Goal: Task Accomplishment & Management: Use online tool/utility

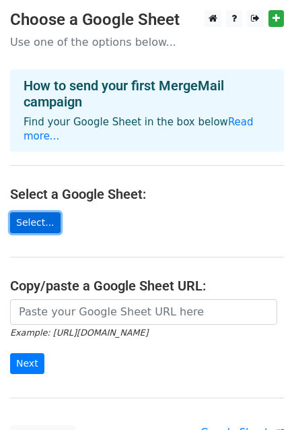
click at [44, 212] on link "Select..." at bounding box center [35, 222] width 51 height 21
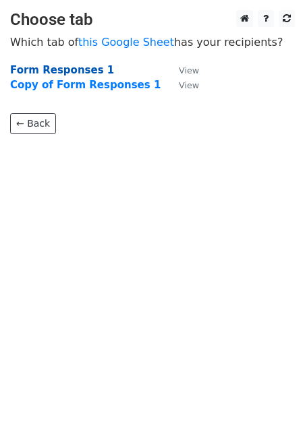
click at [64, 69] on strong "Form Responses 1" at bounding box center [62, 70] width 104 height 12
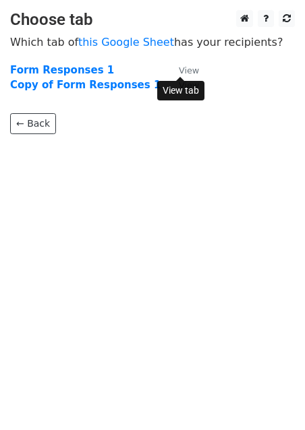
click at [181, 65] on small "View" at bounding box center [189, 70] width 20 height 10
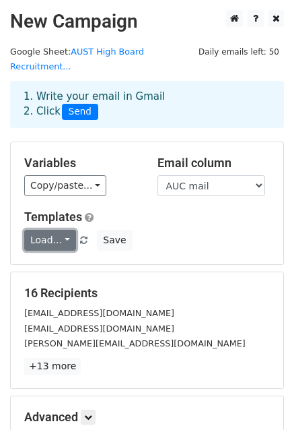
click at [46, 230] on link "Load..." at bounding box center [50, 240] width 52 height 21
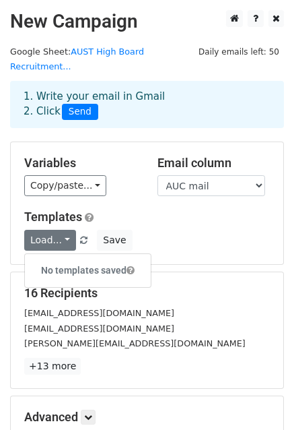
click at [248, 193] on div "Variables Copy/paste... {{900244813}} {{Full Name}} {{AUC ID}} {{AUC mail}} {{P…" at bounding box center [147, 203] width 273 height 122
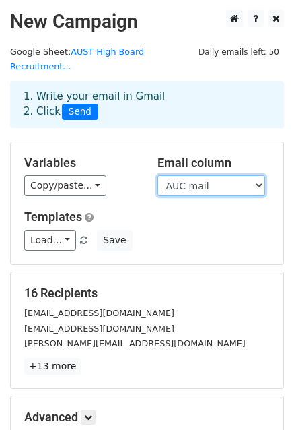
click at [257, 175] on select "900244813 Full Name AUC ID AUC mail Phone number Major Class standing Are you a…" at bounding box center [212, 185] width 108 height 21
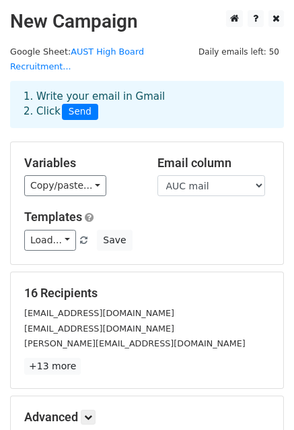
click at [201, 230] on div "Load... No templates saved Save" at bounding box center [147, 240] width 266 height 21
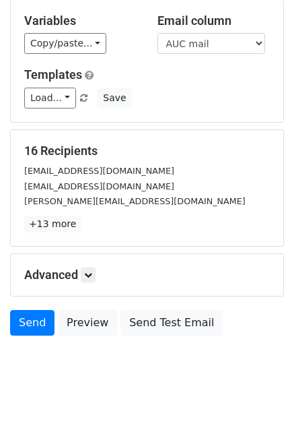
scroll to position [143, 0]
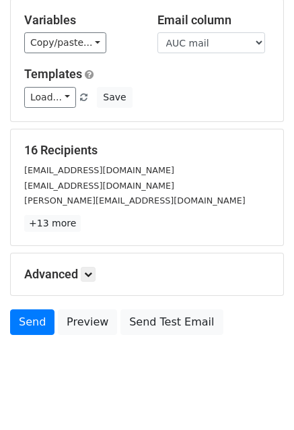
click at [82, 267] on h5 "Advanced" at bounding box center [147, 274] width 246 height 15
click at [92, 270] on icon at bounding box center [88, 274] width 8 height 8
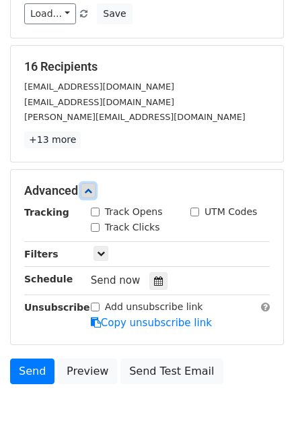
scroll to position [226, 0]
click at [100, 249] on icon at bounding box center [101, 253] width 8 height 8
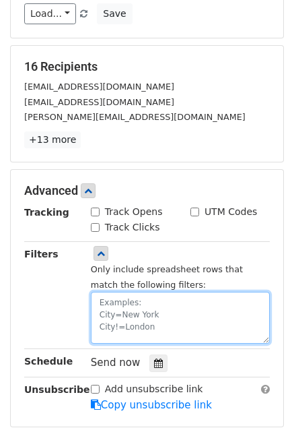
click at [167, 292] on textarea at bounding box center [180, 318] width 179 height 52
type textarea "s"
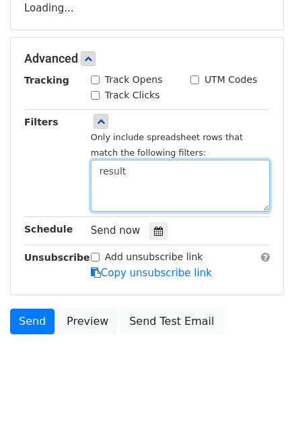
scroll to position [445, 0]
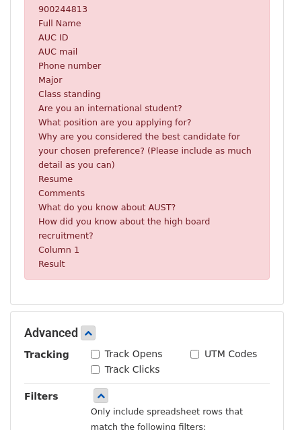
click at [50, 259] on small "Result" at bounding box center [51, 264] width 26 height 10
copy small "Result"
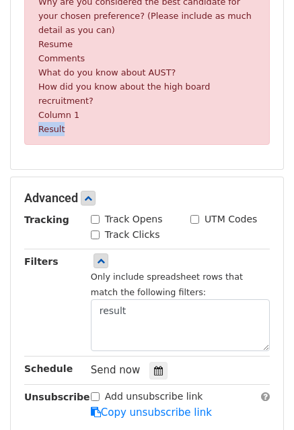
scroll to position [582, 0]
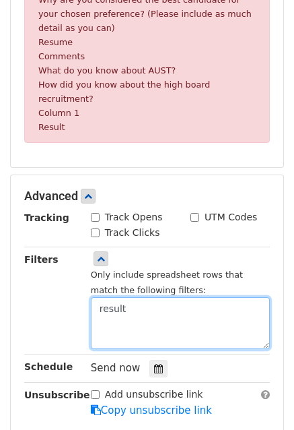
click at [132, 297] on textarea "result" at bounding box center [180, 323] width 179 height 52
paste textarea "Result"
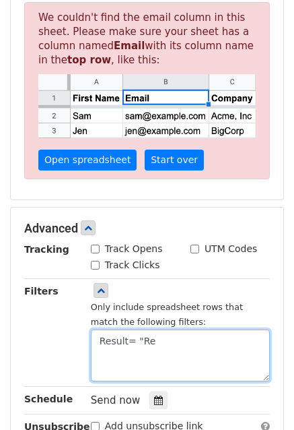
scroll to position [474, 0]
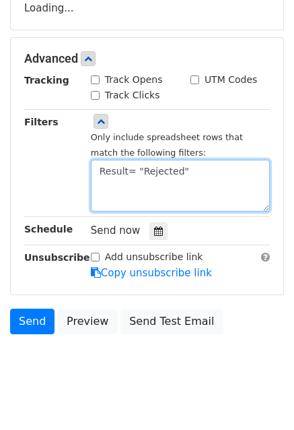
click at [213, 160] on textarea "Result= "Rejected"" at bounding box center [180, 186] width 179 height 52
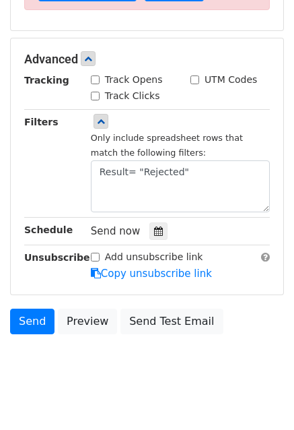
click at [42, 154] on div "Filters" at bounding box center [47, 164] width 67 height 98
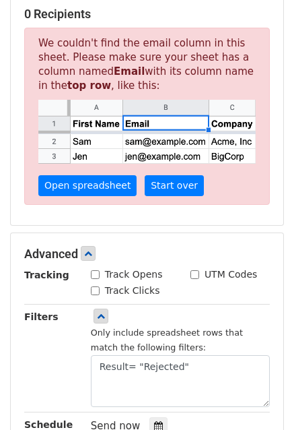
scroll to position [0, 0]
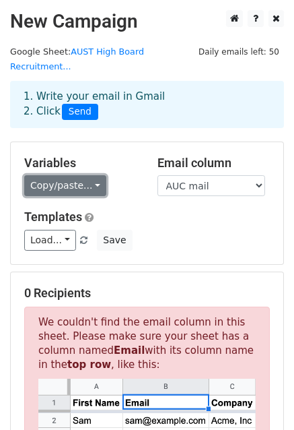
click at [46, 175] on link "Copy/paste..." at bounding box center [65, 185] width 82 height 21
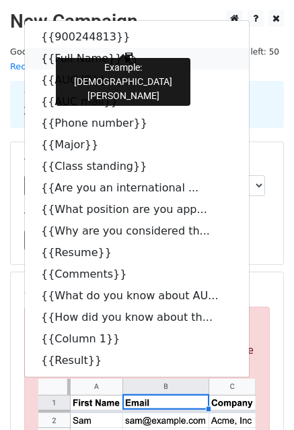
click at [59, 48] on link "{{Full Name}}" at bounding box center [137, 59] width 224 height 22
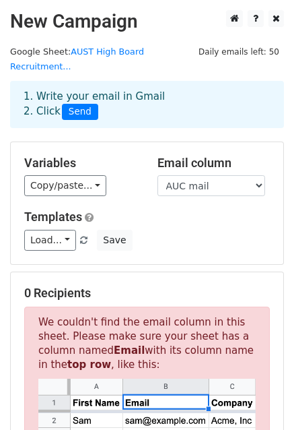
click at [43, 89] on div "1. Write your email in Gmail 2. Click Send" at bounding box center [147, 104] width 268 height 31
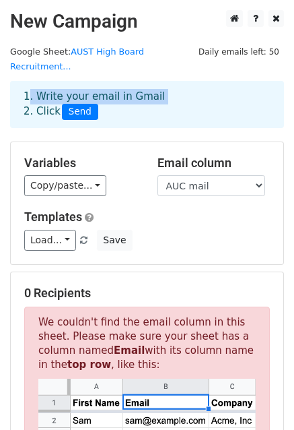
click at [43, 89] on div "1. Write your email in Gmail 2. Click Send" at bounding box center [147, 104] width 268 height 31
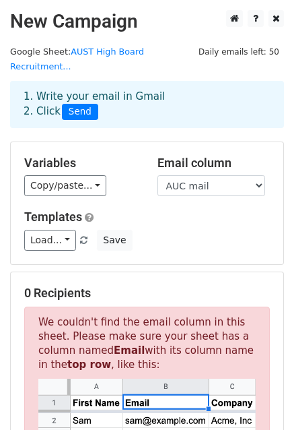
click at [137, 142] on div "Variables Copy/paste... {{900244813}} {{Full Name}} {{AUC ID}} {{AUC mail}} {{P…" at bounding box center [147, 203] width 273 height 122
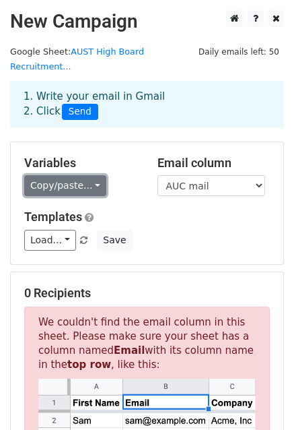
click at [85, 175] on link "Copy/paste..." at bounding box center [65, 185] width 82 height 21
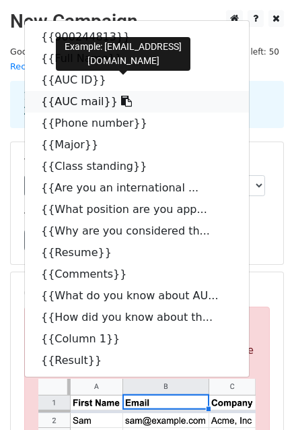
click at [121, 96] on icon at bounding box center [126, 101] width 11 height 11
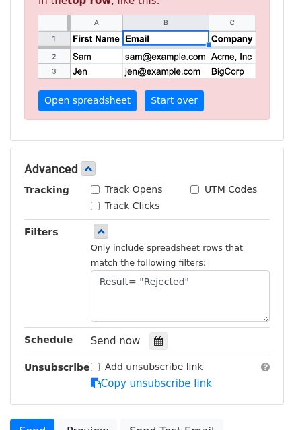
scroll to position [466, 0]
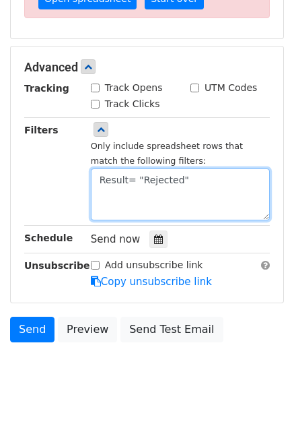
click at [131, 179] on textarea "Result= "Rejected"" at bounding box center [180, 194] width 179 height 52
click at [210, 168] on textarea "Result= "Rejected"" at bounding box center [180, 194] width 179 height 52
click at [187, 173] on textarea "Result= "Rejected"" at bounding box center [180, 194] width 179 height 52
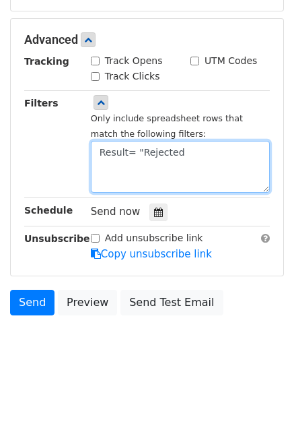
scroll to position [305, 0]
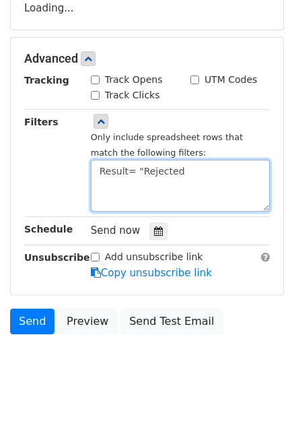
click at [137, 162] on textarea "Result= "Rejected" at bounding box center [180, 186] width 179 height 52
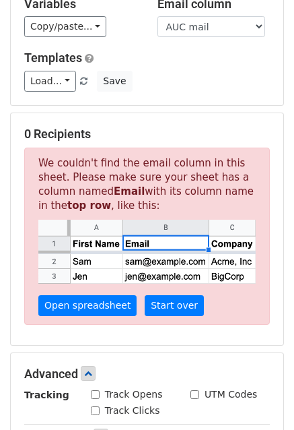
scroll to position [226, 0]
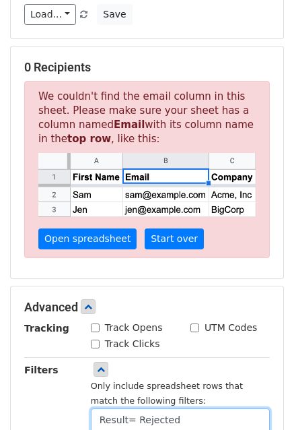
type textarea "Result= Rejected"
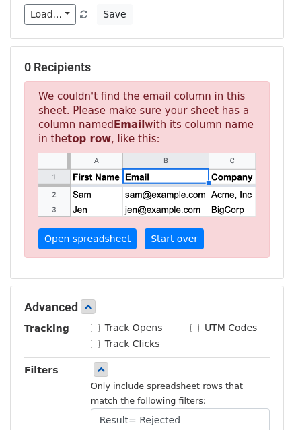
click at [102, 81] on p "We couldn't find the email column in this sheet. Please make sure your sheet ha…" at bounding box center [147, 169] width 246 height 177
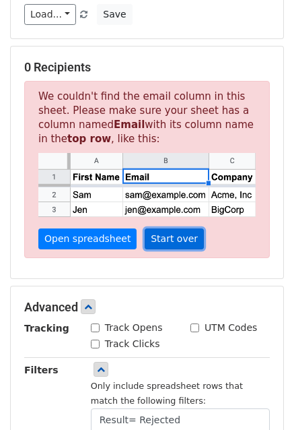
click at [146, 228] on link "Start over" at bounding box center [174, 238] width 59 height 21
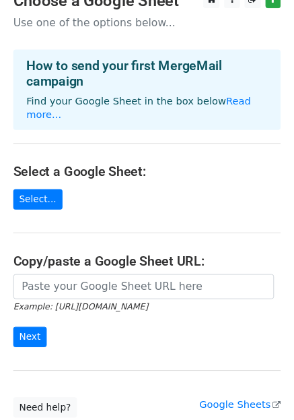
scroll to position [13, 0]
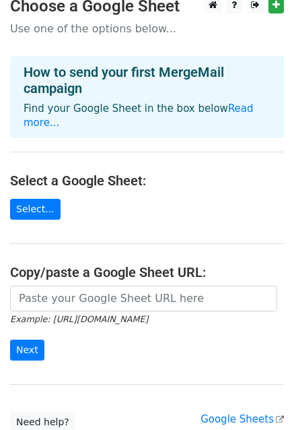
click at [37, 181] on main "Choose a Google Sheet Use one of the options below... How to send your first Me…" at bounding box center [147, 215] width 294 height 436
click at [32, 199] on link "Select..." at bounding box center [35, 209] width 51 height 21
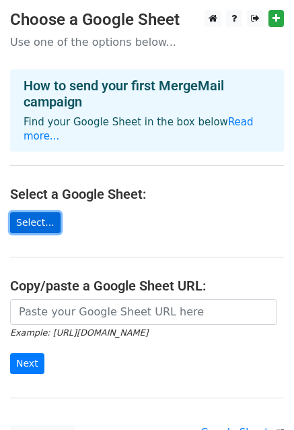
click at [32, 212] on link "Select..." at bounding box center [35, 222] width 51 height 21
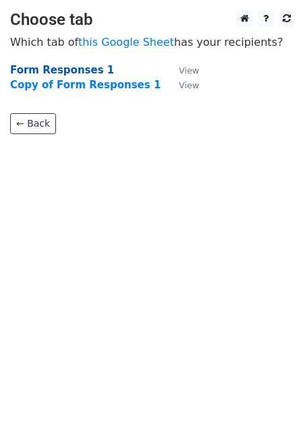
click at [69, 64] on strong "Form Responses 1" at bounding box center [62, 70] width 104 height 12
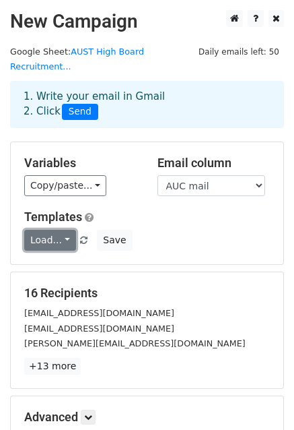
click at [53, 230] on link "Load..." at bounding box center [50, 240] width 52 height 21
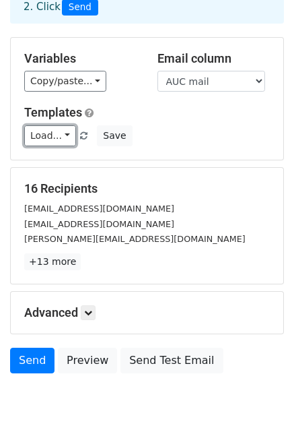
scroll to position [146, 0]
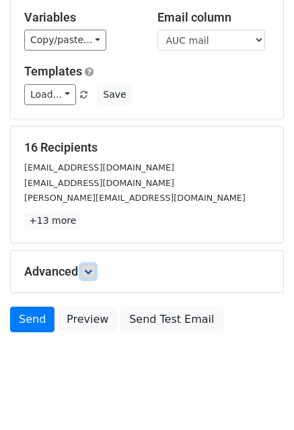
click at [88, 268] on icon at bounding box center [88, 272] width 8 height 8
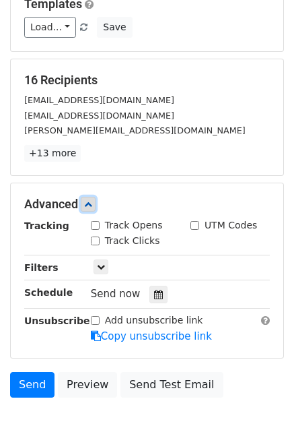
scroll to position [271, 0]
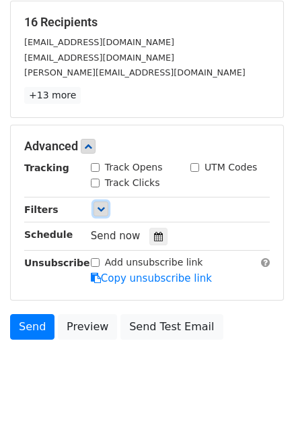
click at [100, 205] on icon at bounding box center [101, 209] width 8 height 8
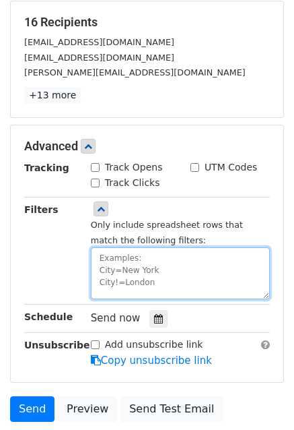
click at [164, 250] on textarea at bounding box center [180, 273] width 179 height 52
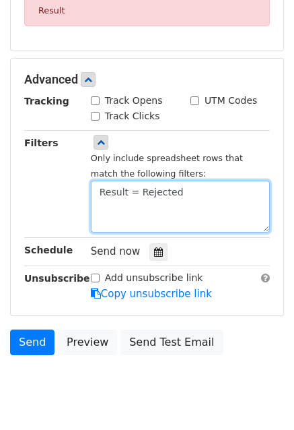
scroll to position [714, 0]
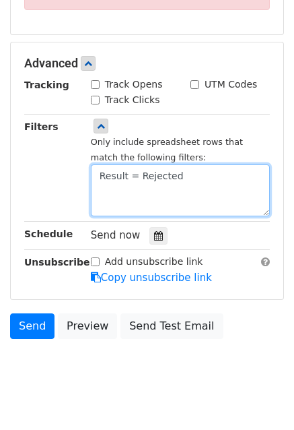
click at [103, 164] on textarea "Result = Rejected" at bounding box center [180, 190] width 179 height 52
click at [100, 164] on textarea "Result = Rejected" at bounding box center [180, 190] width 179 height 52
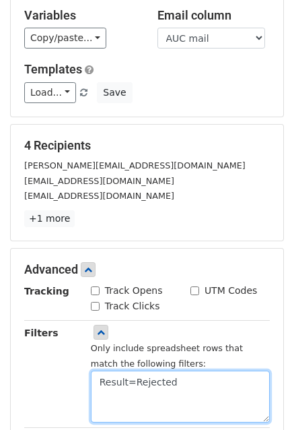
scroll to position [148, 0]
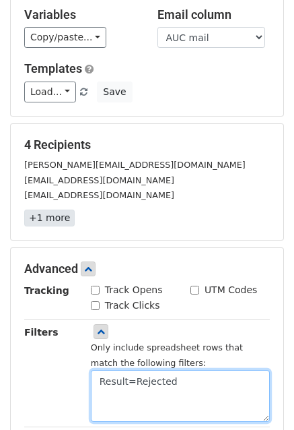
type textarea "Result=Rejected"
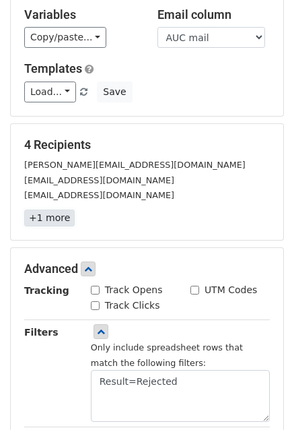
click at [48, 210] on link "+1 more" at bounding box center [49, 218] width 51 height 17
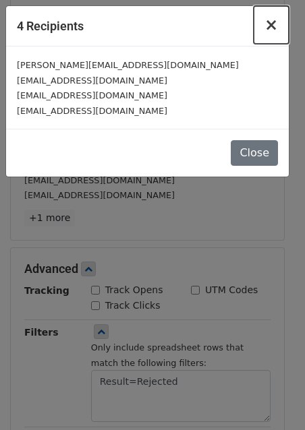
click at [275, 21] on span "×" at bounding box center [270, 24] width 13 height 19
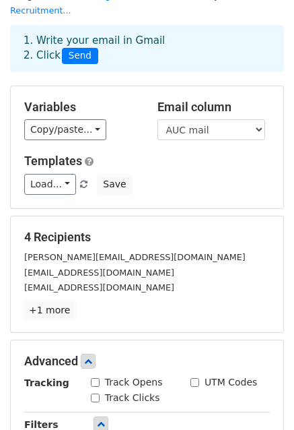
scroll to position [50, 0]
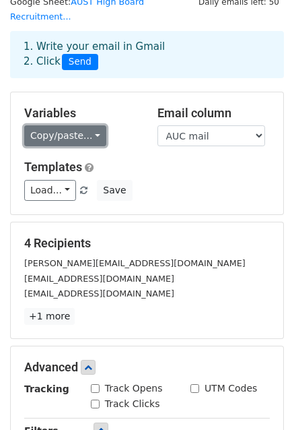
click at [72, 125] on link "Copy/paste..." at bounding box center [65, 135] width 82 height 21
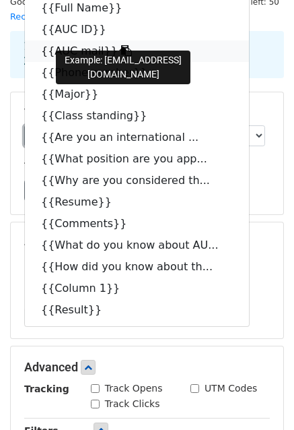
scroll to position [0, 0]
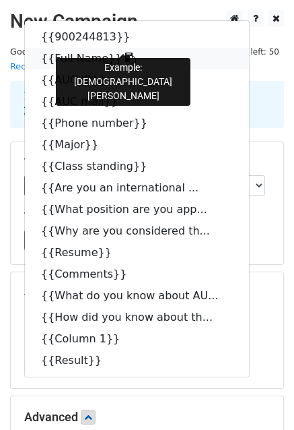
click at [125, 53] on icon at bounding box center [130, 58] width 11 height 11
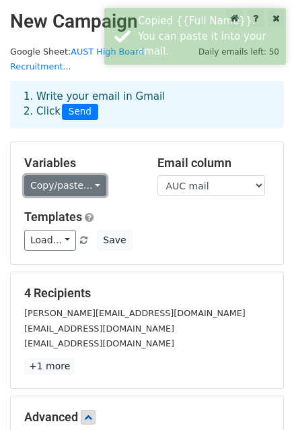
click at [85, 175] on link "Copy/paste..." at bounding box center [65, 185] width 82 height 21
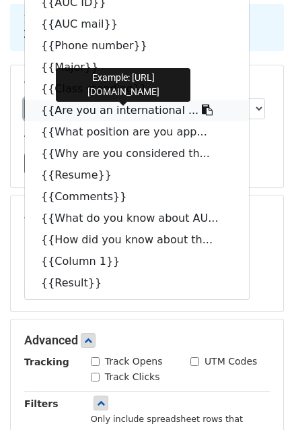
scroll to position [84, 0]
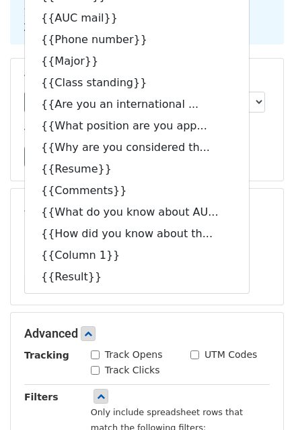
click at [267, 205] on div "4 Recipients Mariammttaha@aucegypt.edu Noormohamed@aucegypt.edu taye3@aucegypt.…" at bounding box center [147, 246] width 246 height 89
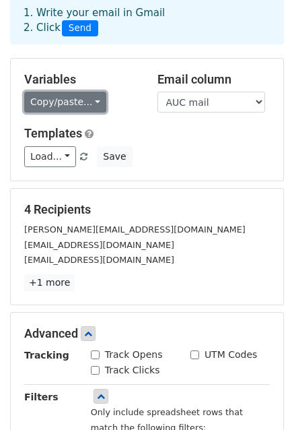
click at [80, 92] on link "Copy/paste..." at bounding box center [65, 102] width 82 height 21
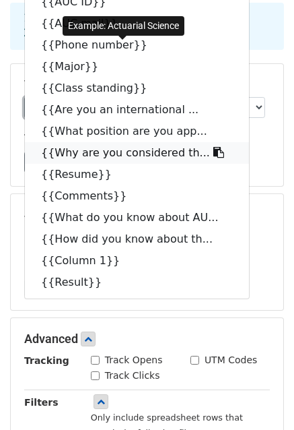
scroll to position [0, 0]
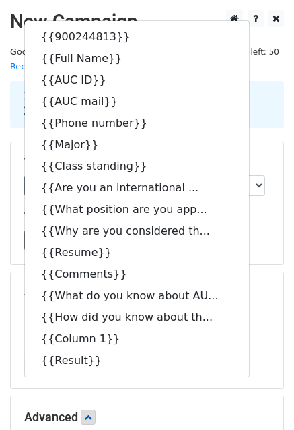
click at [280, 101] on div "1. Write your email in Gmail 2. Click Send" at bounding box center [147, 104] width 268 height 31
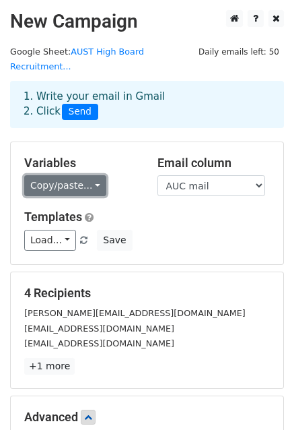
click at [77, 175] on link "Copy/paste..." at bounding box center [65, 185] width 82 height 21
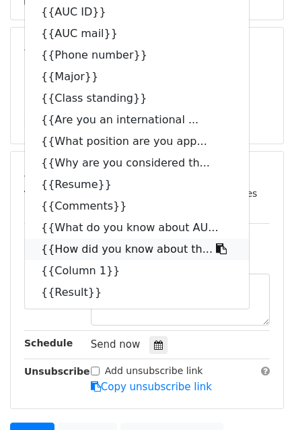
scroll to position [275, 0]
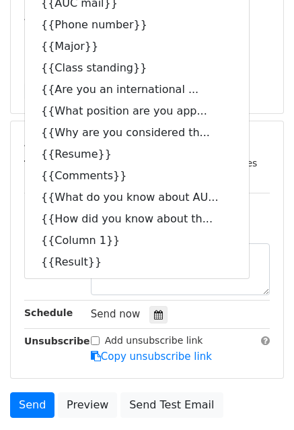
click at [292, 112] on main "New Campaign Daily emails left: 50 Google Sheet: AUST High Board Recruitment...…" at bounding box center [147, 79] width 294 height 689
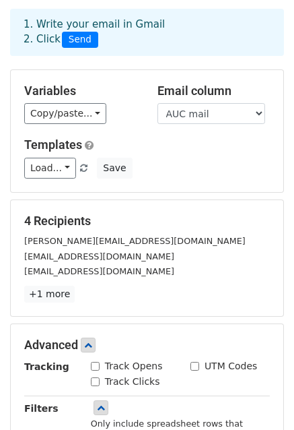
scroll to position [0, 0]
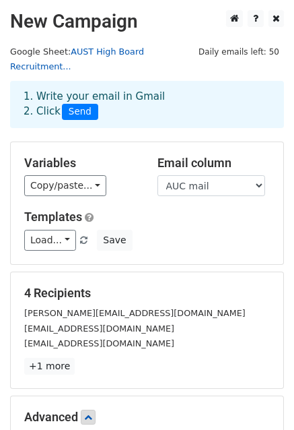
click at [120, 52] on link "AUST High Board Recruitment..." at bounding box center [77, 59] width 134 height 26
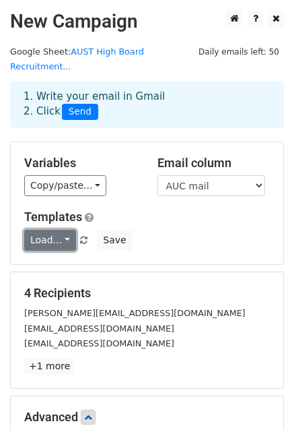
click at [41, 230] on link "Load..." at bounding box center [50, 240] width 52 height 21
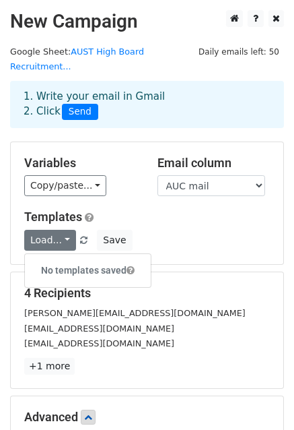
click at [152, 191] on div "Variables Copy/paste... {{900244813}} {{Full Name}} {{AUC ID}} {{AUC mail}} {{P…" at bounding box center [147, 203] width 273 height 122
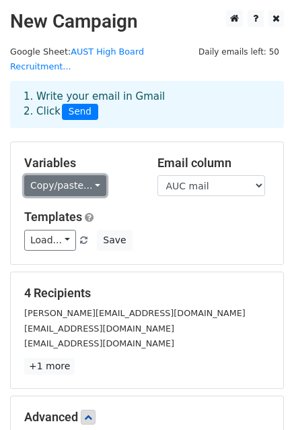
click at [71, 175] on link "Copy/paste..." at bounding box center [65, 185] width 82 height 21
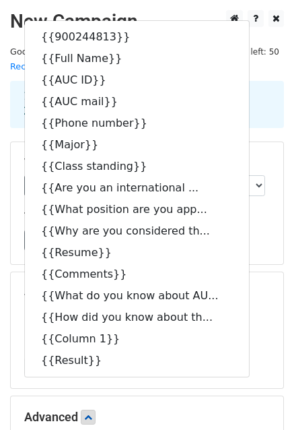
click at [274, 230] on div "Load... No templates saved Save" at bounding box center [147, 240] width 266 height 21
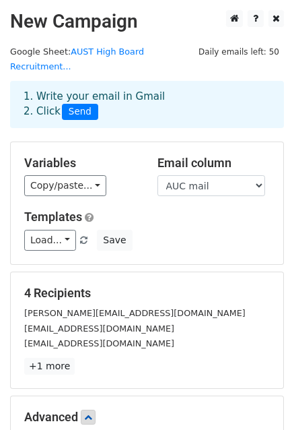
click at [36, 57] on small "Google Sheet: AUST High Board Recruitment..." at bounding box center [77, 59] width 134 height 26
click at [38, 89] on div "1. Write your email in Gmail 2. Click Send" at bounding box center [147, 104] width 268 height 31
click at [46, 96] on div "1. Write your email in Gmail 2. Click Send" at bounding box center [147, 104] width 268 height 31
click at [235, 55] on span "Daily emails left: 50" at bounding box center [239, 51] width 90 height 15
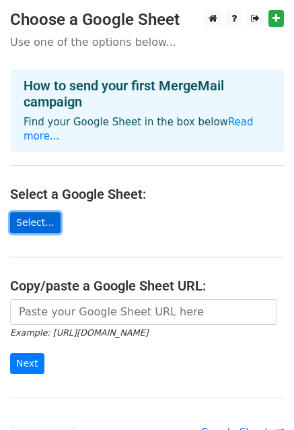
click at [31, 212] on link "Select..." at bounding box center [35, 222] width 51 height 21
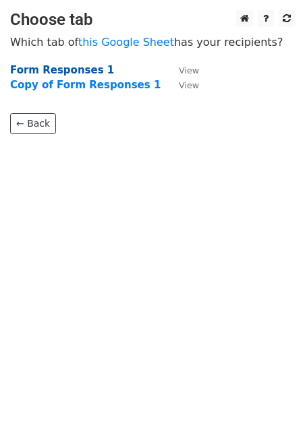
click at [71, 64] on strong "Form Responses 1" at bounding box center [62, 70] width 104 height 12
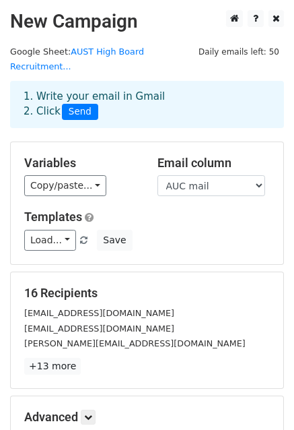
scroll to position [146, 0]
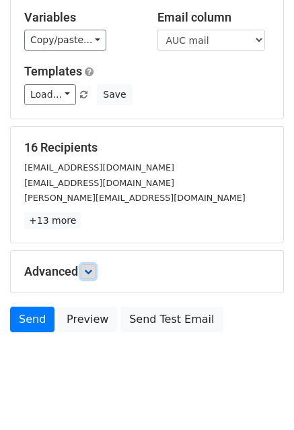
click at [96, 264] on link at bounding box center [88, 271] width 15 height 15
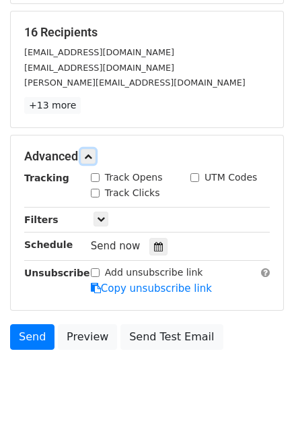
scroll to position [274, 0]
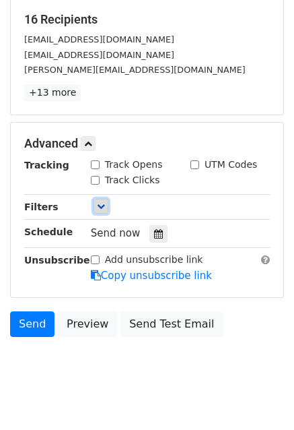
click at [96, 199] on link at bounding box center [101, 206] width 15 height 15
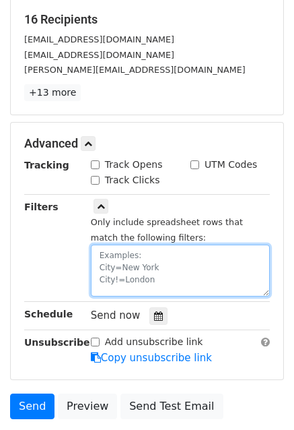
click at [135, 253] on textarea at bounding box center [180, 271] width 179 height 52
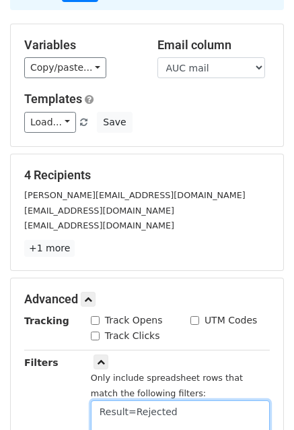
scroll to position [0, 0]
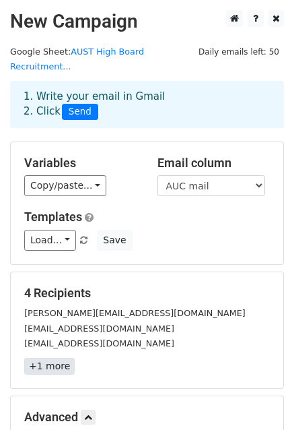
type textarea "Result=Rejected"
click at [46, 358] on link "+1 more" at bounding box center [49, 366] width 51 height 17
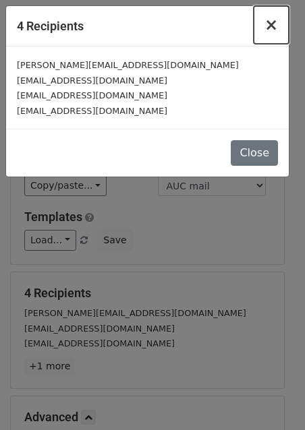
click at [275, 24] on span "×" at bounding box center [270, 24] width 13 height 19
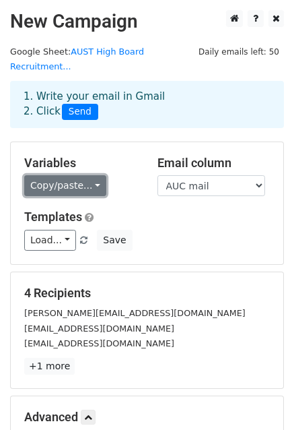
click at [87, 175] on link "Copy/paste..." at bounding box center [65, 185] width 82 height 21
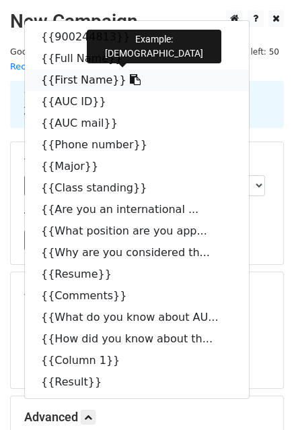
click at [130, 74] on icon at bounding box center [135, 79] width 11 height 11
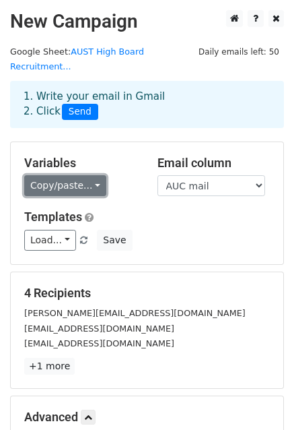
click at [77, 175] on link "Copy/paste..." at bounding box center [65, 185] width 82 height 21
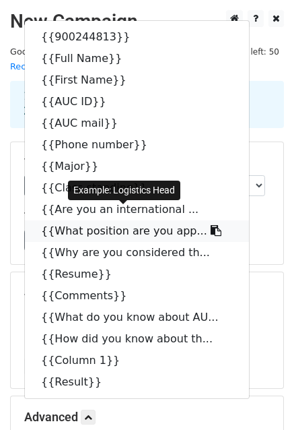
click at [211, 225] on icon at bounding box center [216, 230] width 11 height 11
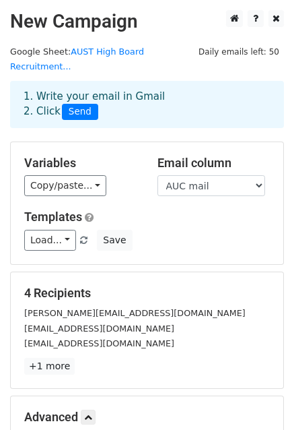
click at [86, 12] on h2 "New Campaign" at bounding box center [147, 21] width 274 height 23
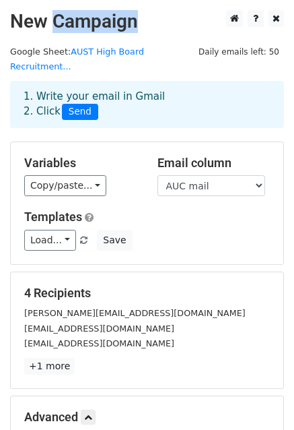
click at [86, 12] on h2 "New Campaign" at bounding box center [147, 21] width 274 height 23
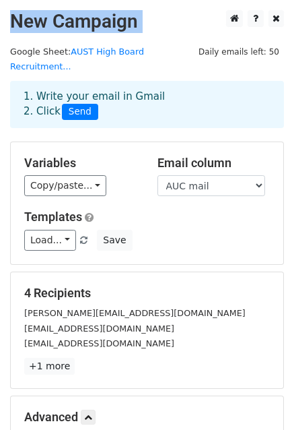
scroll to position [359, 0]
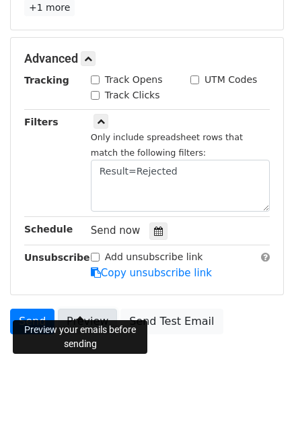
click at [77, 309] on link "Preview" at bounding box center [87, 322] width 59 height 26
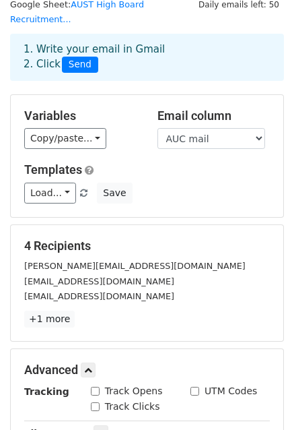
scroll to position [48, 0]
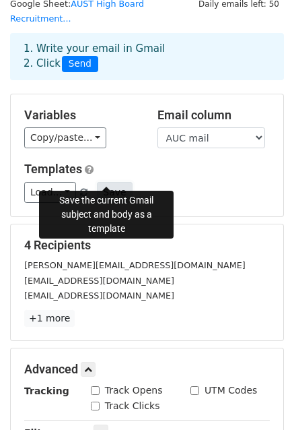
click at [102, 182] on button "Save" at bounding box center [114, 192] width 35 height 21
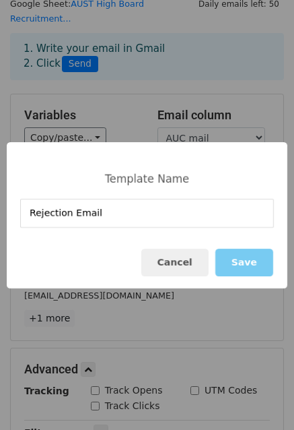
type input "Rejection Email"
click at [256, 259] on button "Save" at bounding box center [245, 263] width 58 height 28
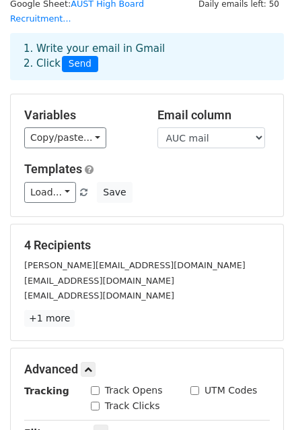
scroll to position [342, 0]
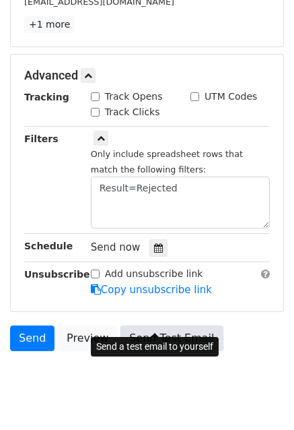
click at [170, 325] on link "Send Test Email" at bounding box center [172, 338] width 102 height 26
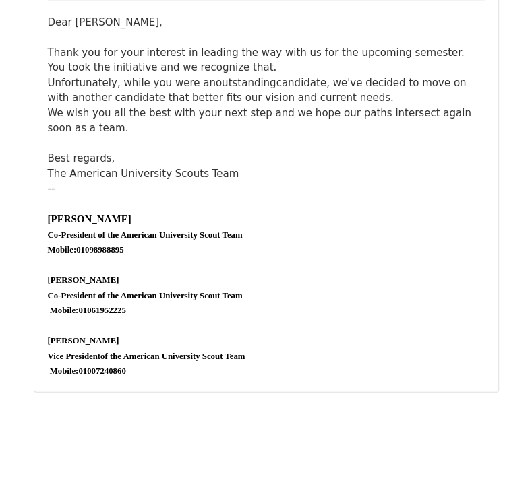
scroll to position [1730, 0]
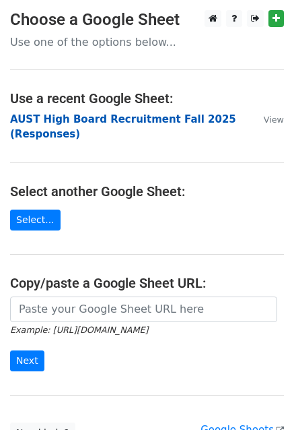
click at [40, 123] on strong "AUST High Board Recruitment Fall 2025 (Responses)" at bounding box center [123, 127] width 226 height 28
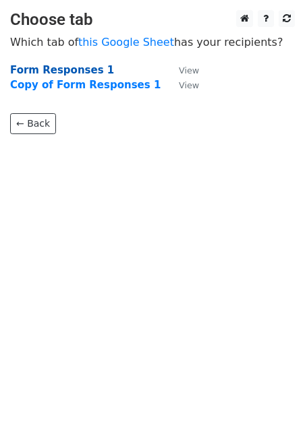
click at [54, 72] on strong "Form Responses 1" at bounding box center [62, 70] width 104 height 12
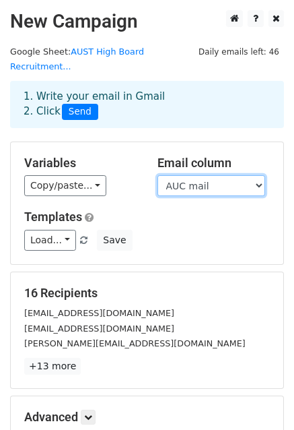
click at [218, 175] on select "900244813 Full Name First Name AUC ID AUC mail Phone number Major Class standin…" at bounding box center [212, 185] width 108 height 21
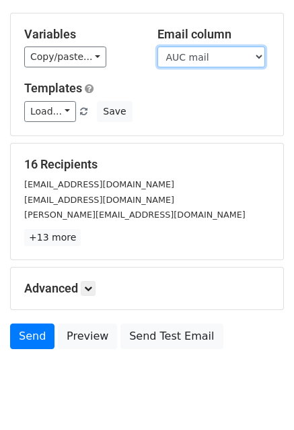
scroll to position [132, 0]
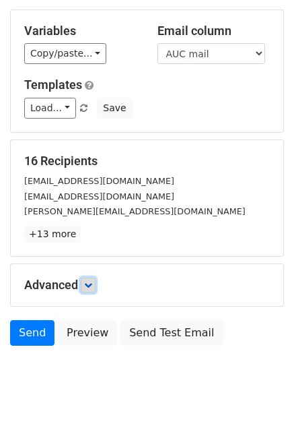
click at [86, 278] on link at bounding box center [88, 285] width 15 height 15
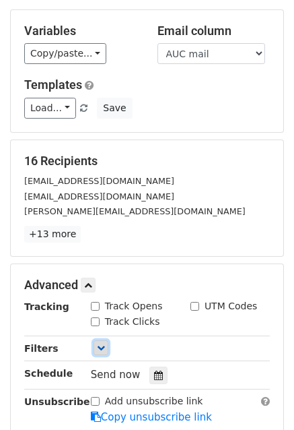
click at [100, 344] on icon at bounding box center [101, 348] width 8 height 8
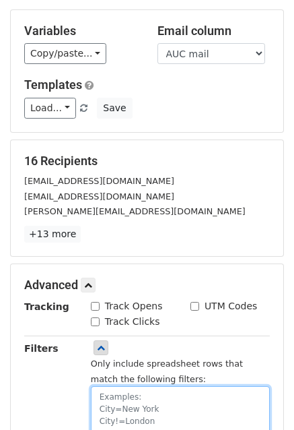
click at [124, 386] on textarea at bounding box center [180, 412] width 179 height 52
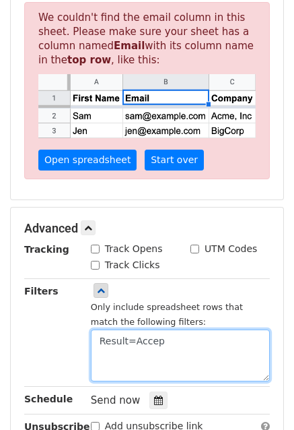
scroll to position [459, 0]
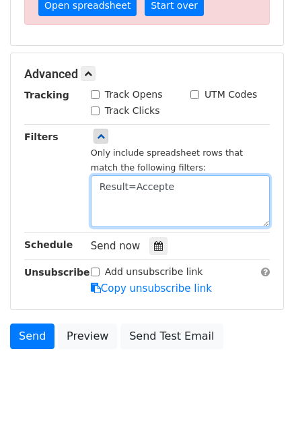
type textarea "Result=Accepted"
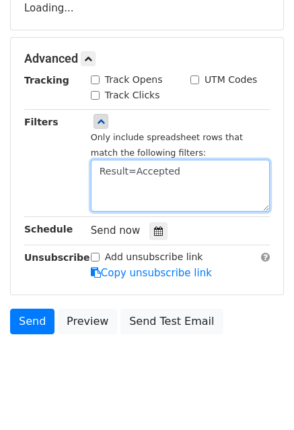
scroll to position [359, 0]
